Goal: Transaction & Acquisition: Purchase product/service

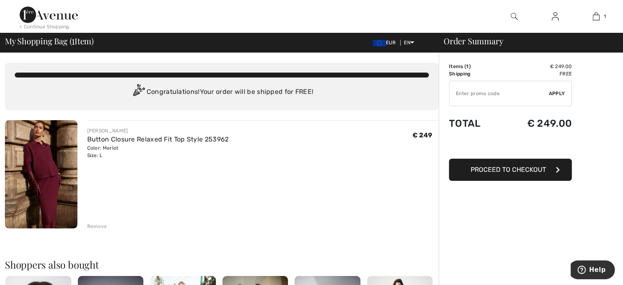
click at [463, 95] on input "TEXT" at bounding box center [498, 93] width 99 height 25
type input "NEW15"
click at [554, 93] on span "Apply" at bounding box center [557, 93] width 16 height 7
click at [545, 95] on span "Remove" at bounding box center [554, 93] width 20 height 7
click at [461, 93] on input "TEXT" at bounding box center [498, 93] width 99 height 25
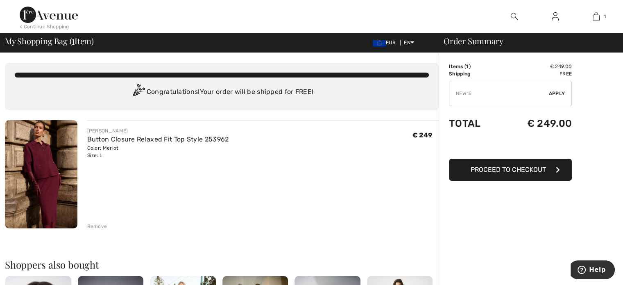
type input "NEW15"
click at [555, 93] on span "Apply" at bounding box center [557, 93] width 16 height 7
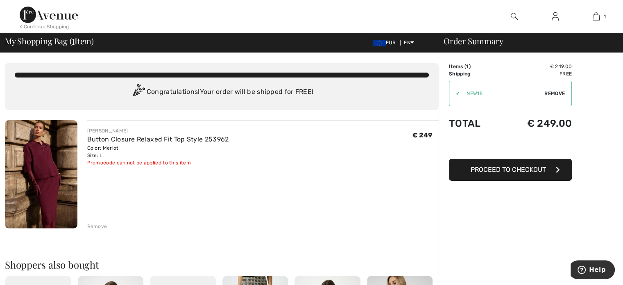
click at [497, 169] on span "Proceed to Checkout" at bounding box center [507, 169] width 75 height 8
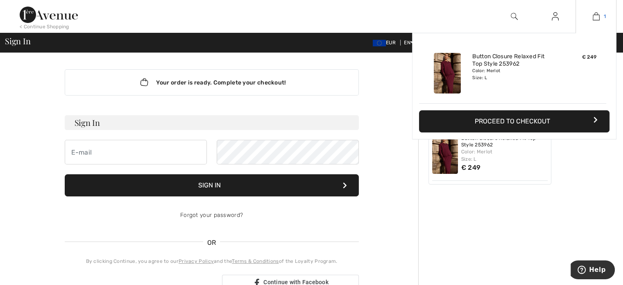
click at [595, 19] on img at bounding box center [595, 16] width 7 height 10
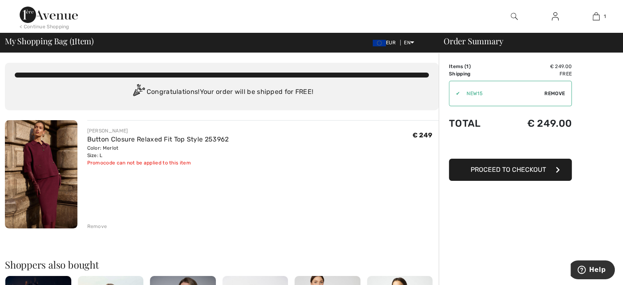
click at [549, 93] on span "Remove" at bounding box center [554, 93] width 20 height 7
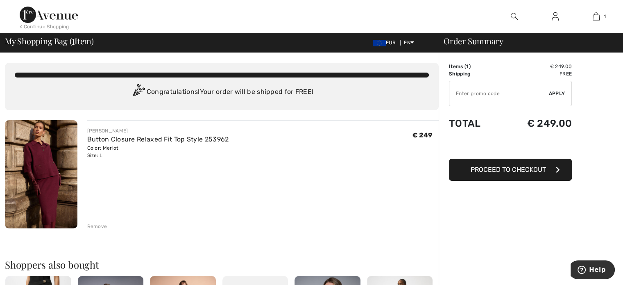
click at [456, 95] on input "TEXT" at bounding box center [498, 93] width 99 height 25
type input "NEW10"
click at [557, 92] on span "Apply" at bounding box center [557, 93] width 16 height 7
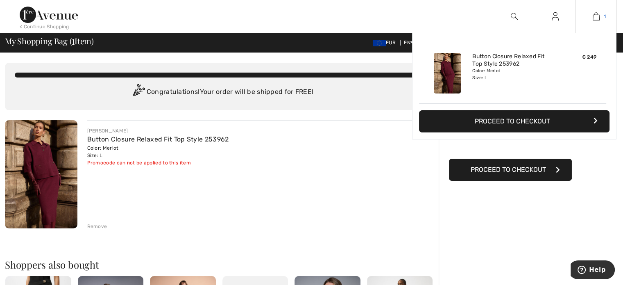
click at [595, 16] on img at bounding box center [595, 16] width 7 height 10
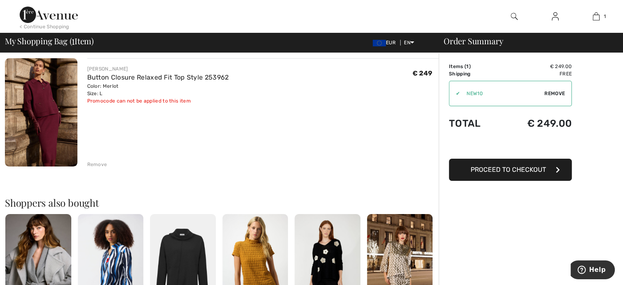
scroll to position [41, 0]
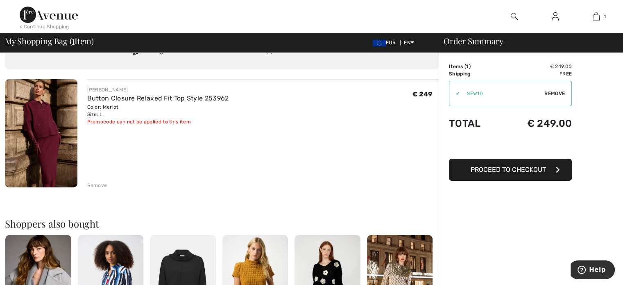
click at [95, 186] on div "Remove" at bounding box center [97, 184] width 20 height 7
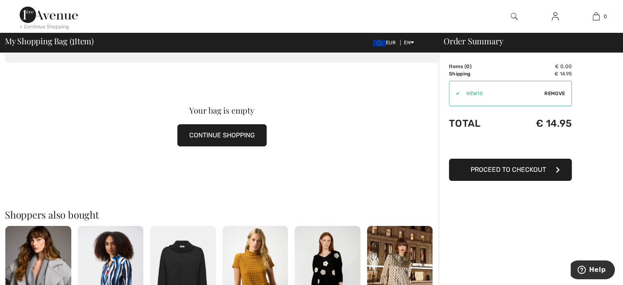
scroll to position [0, 0]
